Goal: Feedback & Contribution: Submit feedback/report problem

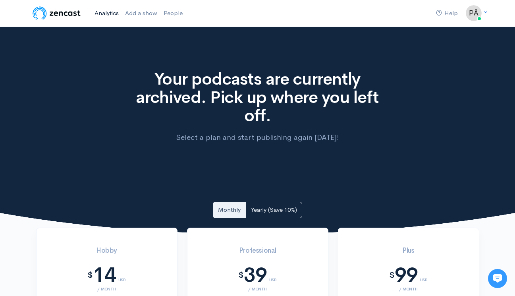
click at [111, 13] on link "Analytics" at bounding box center [106, 13] width 31 height 17
click at [137, 12] on link "Add a show" at bounding box center [141, 13] width 38 height 17
click at [63, 11] on img at bounding box center [56, 13] width 50 height 16
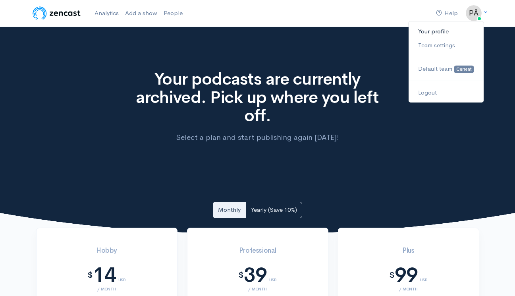
click at [441, 31] on link "Your profile" at bounding box center [445, 32] width 75 height 14
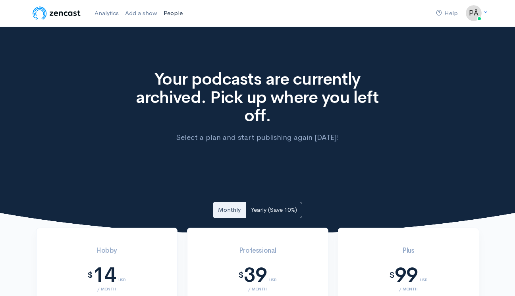
click at [173, 14] on link "People" at bounding box center [172, 13] width 25 height 17
click at [101, 11] on link "Analytics" at bounding box center [106, 13] width 31 height 17
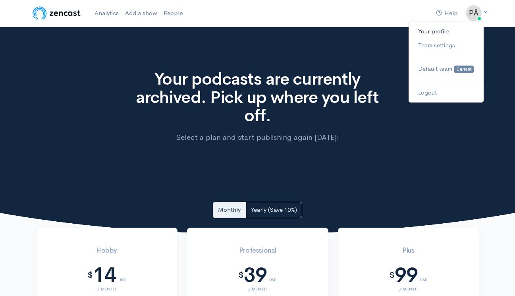
click at [445, 29] on link "Your profile" at bounding box center [445, 32] width 75 height 14
click at [439, 69] on span "Default team" at bounding box center [435, 69] width 34 height 8
click at [485, 11] on icon at bounding box center [485, 12] width 5 height 5
click at [445, 46] on link "Team settings" at bounding box center [445, 45] width 75 height 14
click at [436, 31] on link "Your profile" at bounding box center [445, 32] width 75 height 14
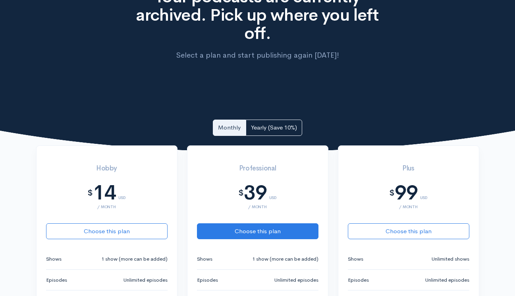
scroll to position [262, 0]
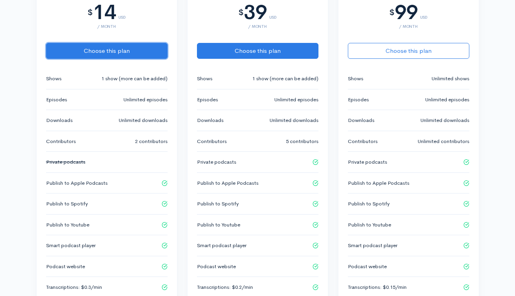
click at [105, 52] on button "Choose this plan" at bounding box center [106, 51] width 121 height 16
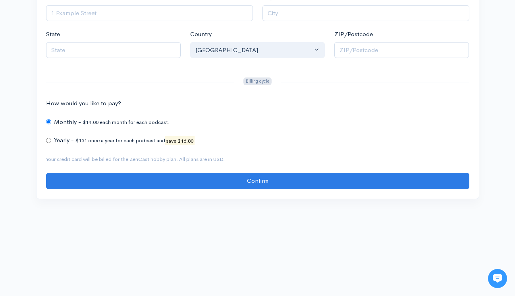
scroll to position [266, 0]
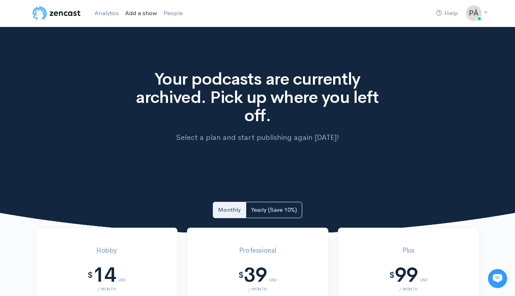
click at [144, 12] on link "Add a show" at bounding box center [141, 13] width 38 height 17
click at [173, 11] on link "People" at bounding box center [172, 13] width 25 height 17
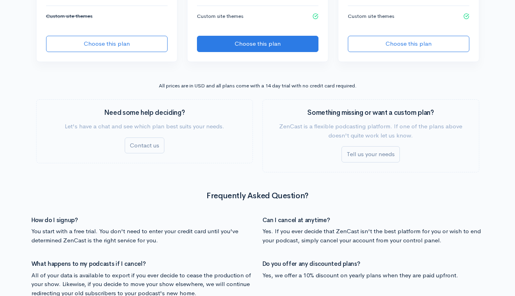
scroll to position [706, 0]
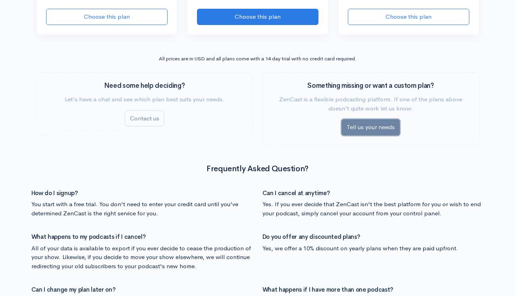
click at [367, 129] on link "Tell us your needs" at bounding box center [370, 127] width 58 height 16
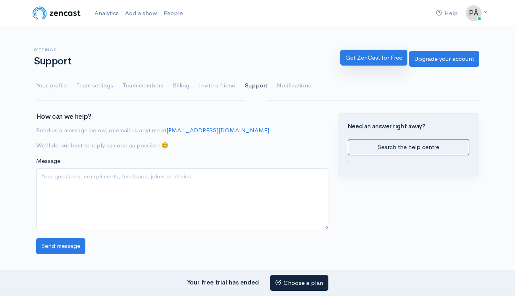
click at [368, 59] on link "Get ZenCast for Free" at bounding box center [373, 58] width 67 height 16
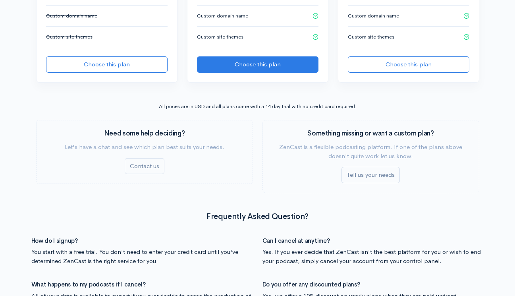
scroll to position [722, 0]
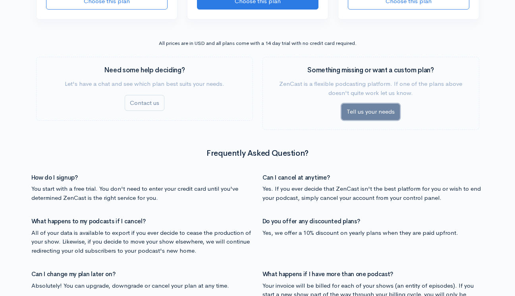
click at [353, 108] on link "Tell us your needs" at bounding box center [370, 112] width 58 height 16
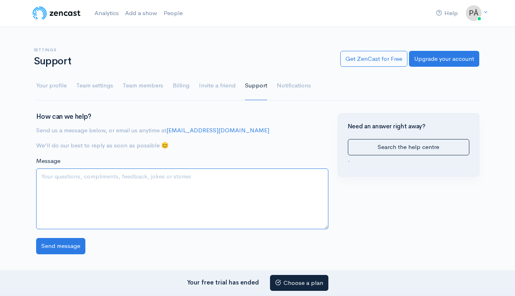
click at [191, 185] on textarea "Message" at bounding box center [182, 198] width 292 height 61
paste textarea "520 / 5.000 Hello everyone, good afternoon! Unfortunately, after the COVID-19 p…"
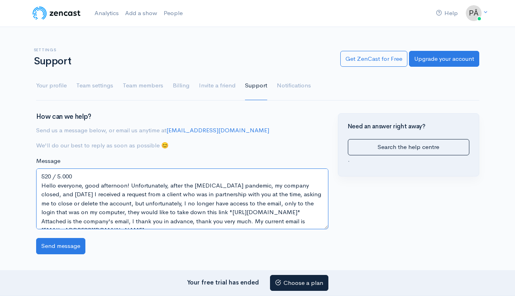
drag, startPoint x: 75, startPoint y: 187, endPoint x: 20, endPoint y: 178, distance: 55.5
click at [20, 178] on div "How can we help? Send us a message below, or email us anytime at hello@zencast.…" at bounding box center [257, 183] width 515 height 141
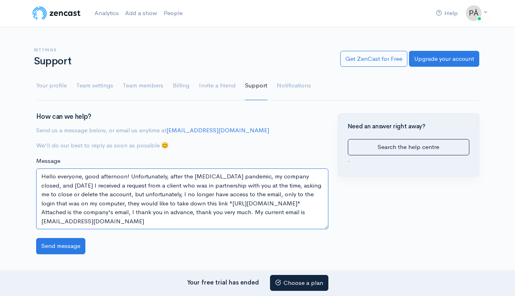
type textarea "Hello everyone, good afternoon! Unfortunately, after the COVID-19 pandemic, my …"
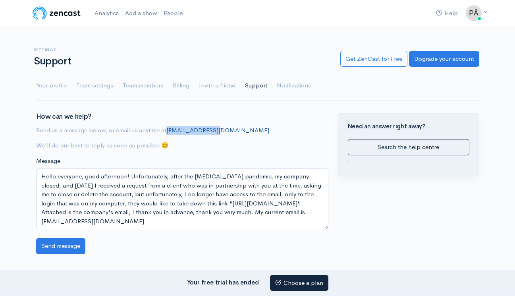
drag, startPoint x: 221, startPoint y: 131, endPoint x: 167, endPoint y: 129, distance: 53.2
click at [167, 129] on p "Send us a message below, or email us anytime at hello@zencast.fm" at bounding box center [182, 130] width 292 height 9
copy link "hello@zencast.fm"
click at [74, 245] on input "Send message" at bounding box center [60, 246] width 49 height 16
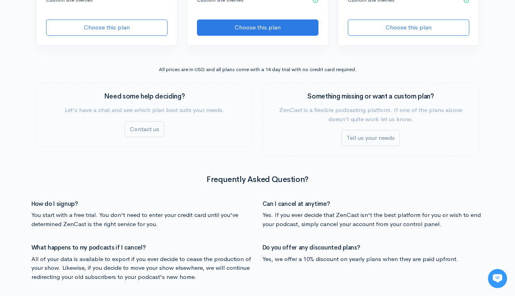
scroll to position [699, 0]
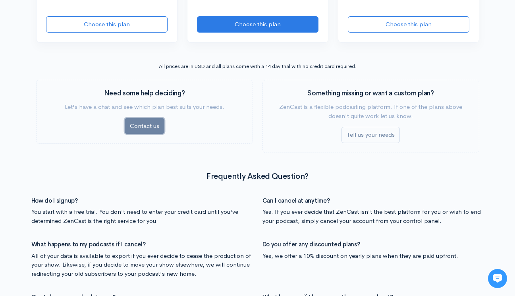
click at [152, 129] on link "Contact us" at bounding box center [145, 126] width 40 height 16
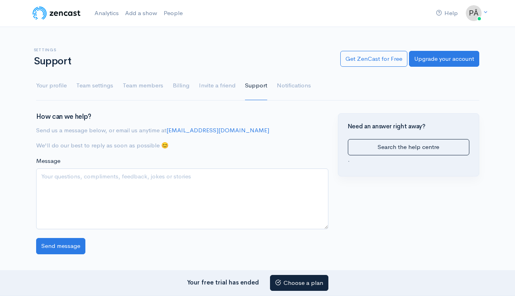
click at [172, 181] on textarea "Message" at bounding box center [182, 198] width 292 height 61
type textarea "h"
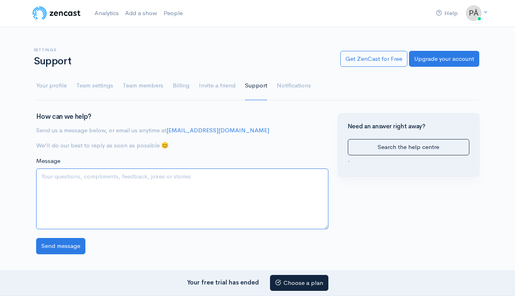
click at [186, 181] on textarea "Message" at bounding box center [182, 198] width 292 height 61
paste textarea "Hello everyone, good afternoon! Unfortunately, after the [MEDICAL_DATA] pandemi…"
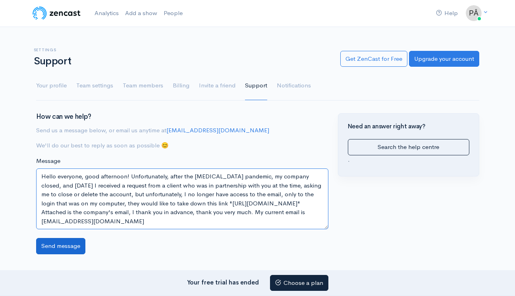
type textarea "Hello everyone, good afternoon! Unfortunately, after the [MEDICAL_DATA] pandemi…"
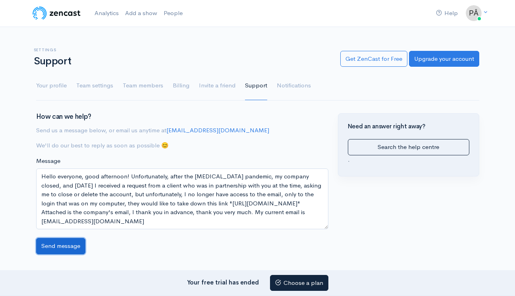
click at [71, 244] on input "Send message" at bounding box center [60, 246] width 49 height 16
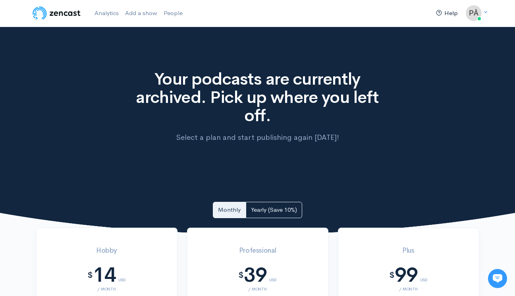
click at [452, 14] on link "Help" at bounding box center [447, 13] width 28 height 17
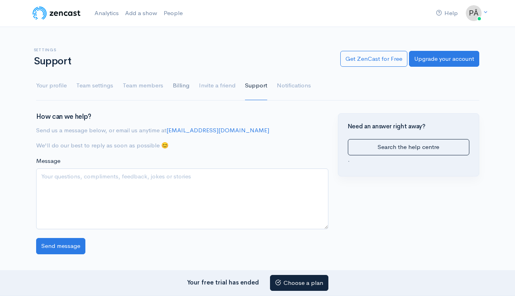
click at [181, 84] on link "Billing" at bounding box center [181, 85] width 17 height 29
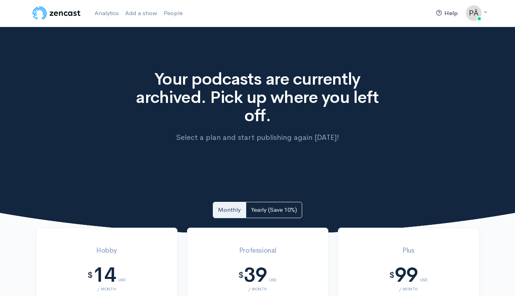
click at [450, 11] on link "Help" at bounding box center [447, 13] width 28 height 17
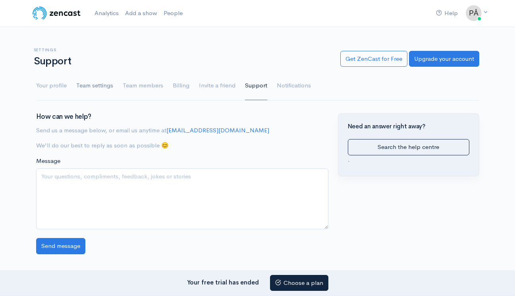
click at [93, 84] on link "Team settings" at bounding box center [94, 85] width 37 height 29
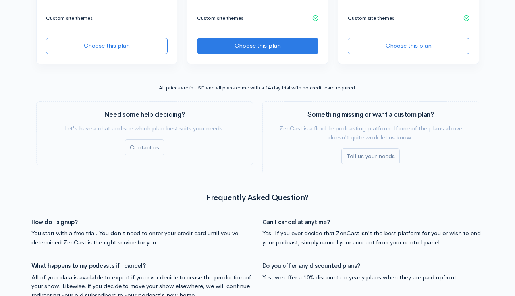
scroll to position [706, 0]
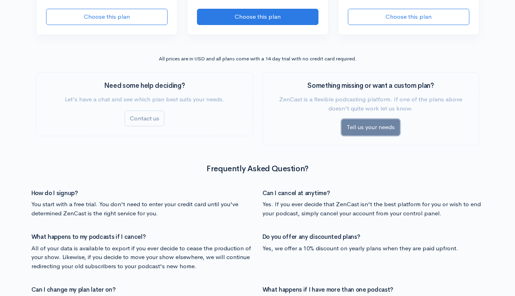
click at [381, 128] on link "Tell us your needs" at bounding box center [370, 127] width 58 height 16
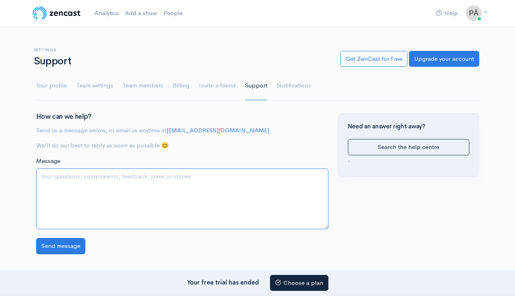
click at [217, 195] on textarea "Message" at bounding box center [182, 198] width 292 height 61
paste textarea "Hello everyone, good afternoon! Unfortunately, after the COVID-19 pandemic, my …"
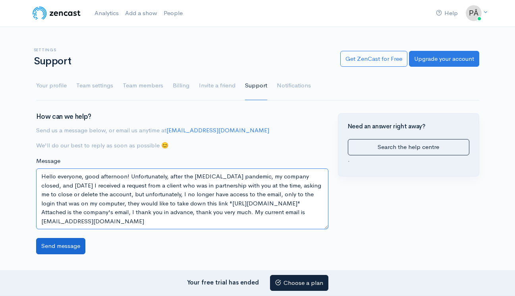
type textarea "Hello everyone, good afternoon! Unfortunately, after the COVID-19 pandemic, my …"
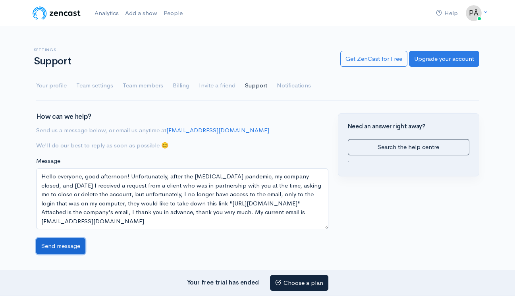
click at [70, 244] on input "Send message" at bounding box center [60, 246] width 49 height 16
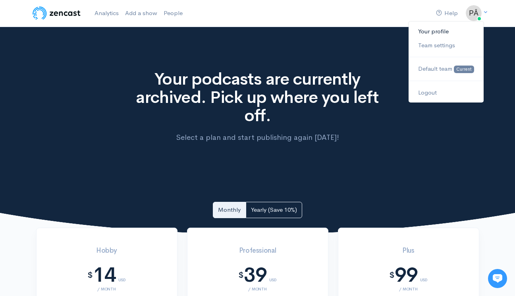
click at [451, 33] on link "Your profile" at bounding box center [445, 32] width 75 height 14
click at [484, 12] on icon at bounding box center [485, 12] width 5 height 5
click at [437, 31] on link "Your profile" at bounding box center [445, 32] width 75 height 14
click at [472, 14] on img at bounding box center [474, 13] width 16 height 16
click at [445, 90] on link "Logout" at bounding box center [445, 93] width 75 height 14
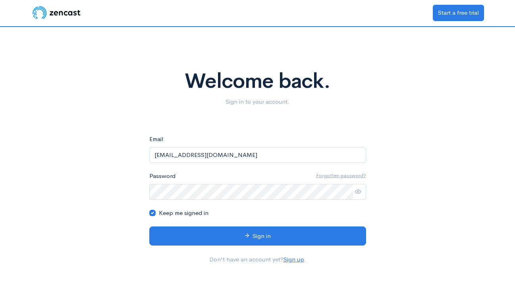
click at [358, 191] on icon at bounding box center [358, 192] width 6 height 6
click at [356, 191] on icon at bounding box center [358, 192] width 6 height 6
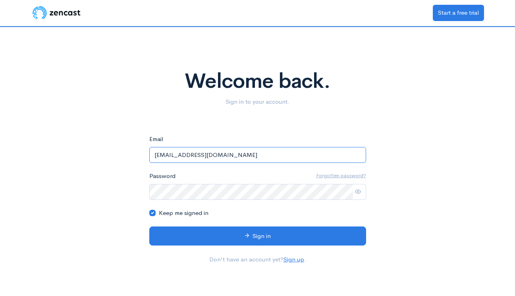
click at [344, 159] on input "[EMAIL_ADDRESS][DOMAIN_NAME]" at bounding box center [257, 155] width 217 height 16
